Goal: Navigation & Orientation: Find specific page/section

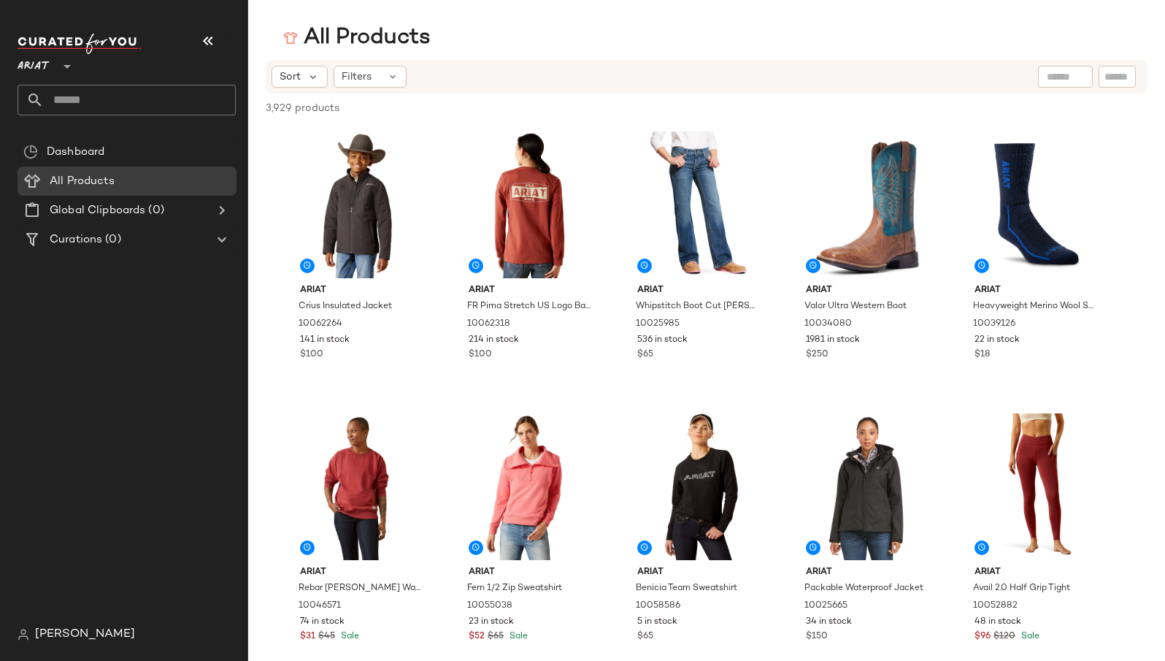
click at [110, 543] on div "Dashboard All Products Global Clipboards (0) Curations (0)" at bounding box center [133, 378] width 230 height 483
click at [360, 71] on span "Filters" at bounding box center [357, 76] width 30 height 15
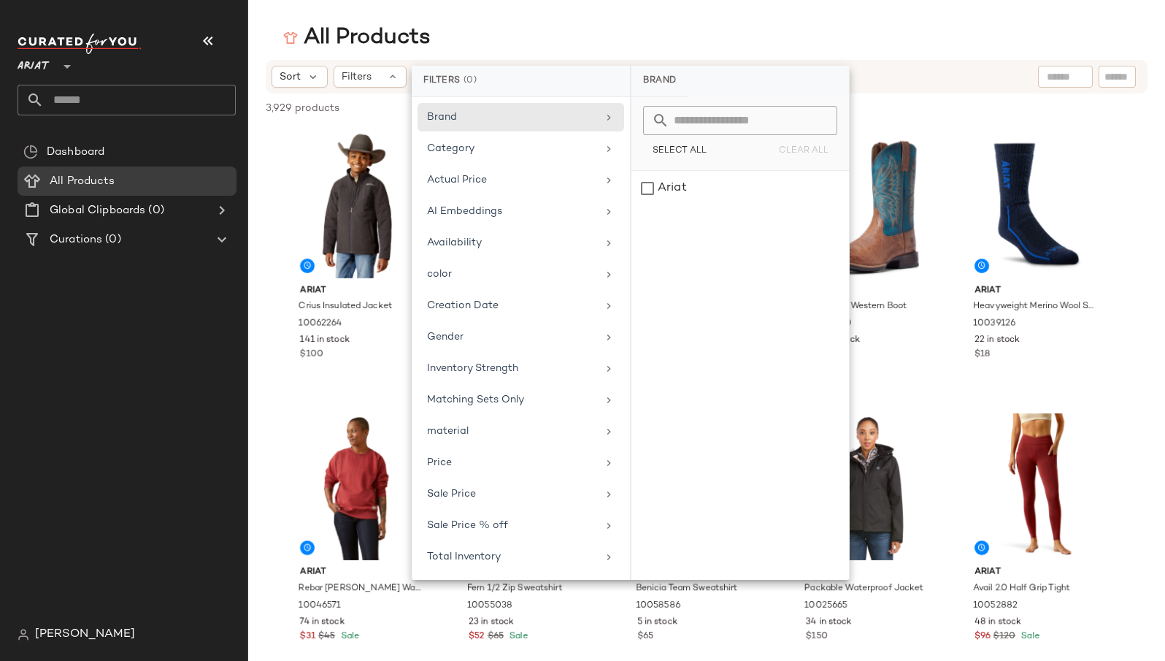
click at [118, 317] on div "Dashboard All Products Global Clipboards (0) Curations (0)" at bounding box center [133, 378] width 230 height 483
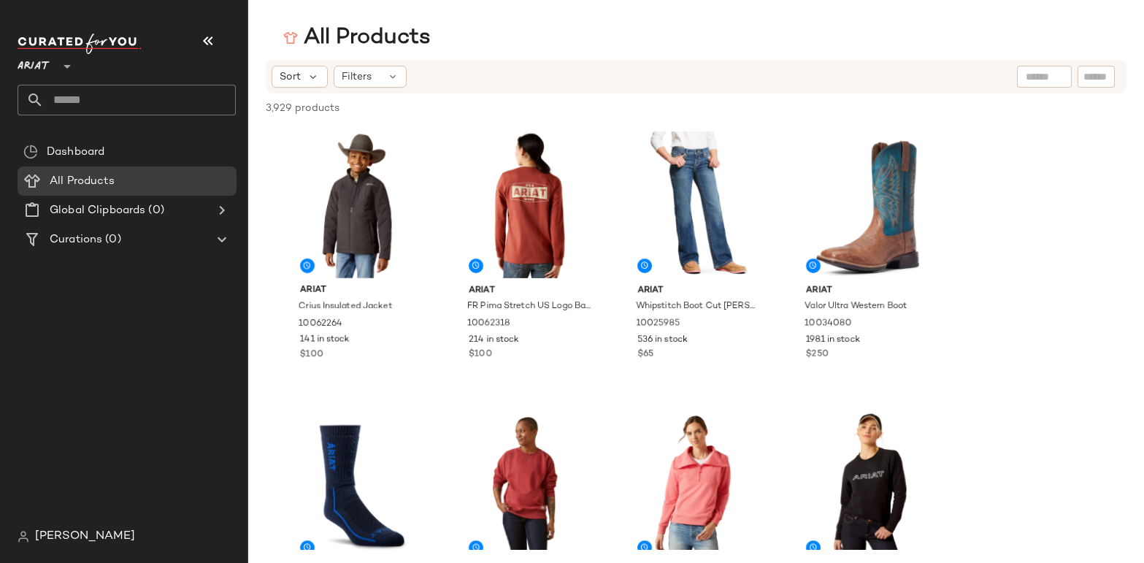
click at [483, 30] on div "All Products" at bounding box center [696, 37] width 896 height 29
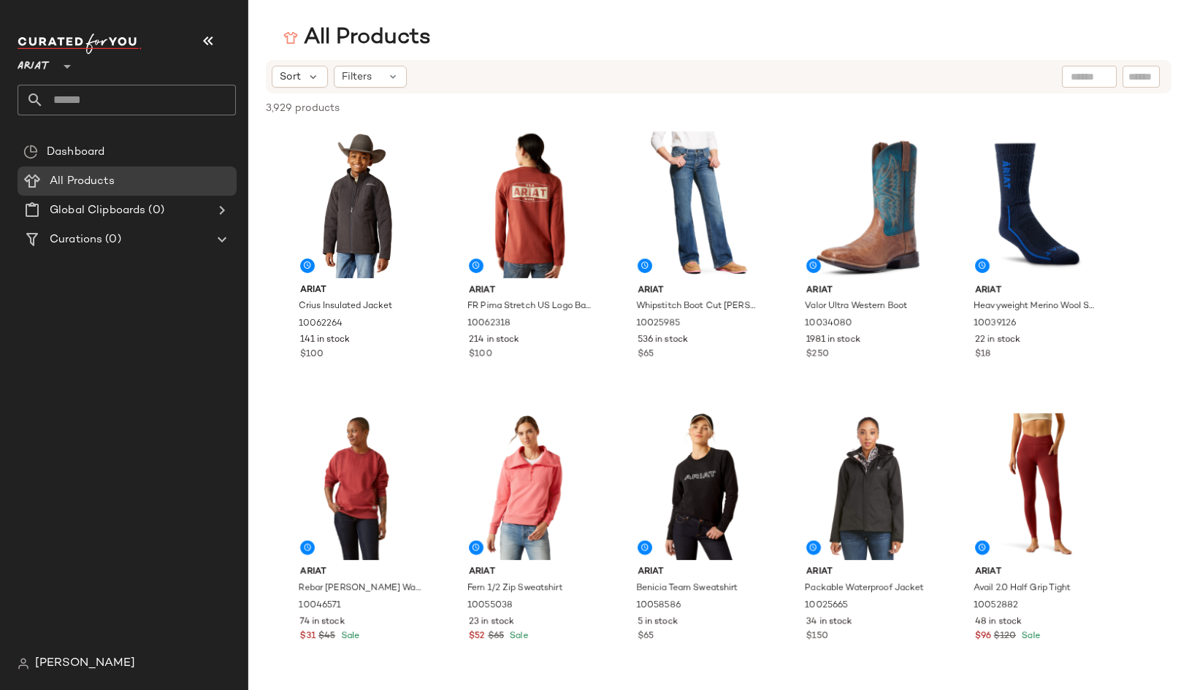
click at [434, 37] on div "All Products" at bounding box center [718, 37] width 940 height 29
